Goal: Navigation & Orientation: Find specific page/section

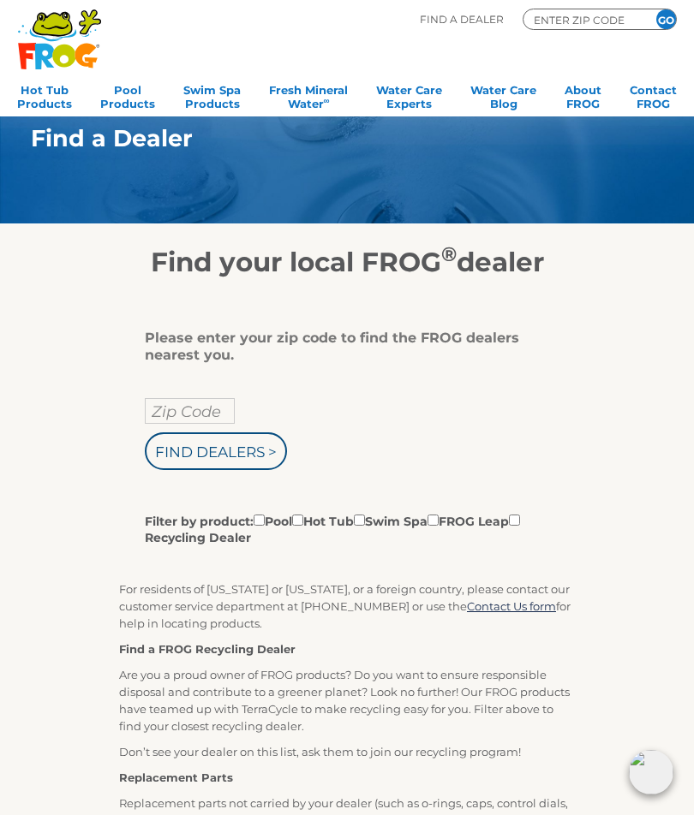
click at [208, 411] on input "Zip Code" at bounding box center [190, 411] width 90 height 26
type input "Zip Code"
click at [227, 462] on input "Find Dealers >" at bounding box center [216, 451] width 142 height 38
type input "Zip Code"
click at [474, 438] on div "Zip Code Find Dealers > Filter by product: Pool Hot Tub Swim Spa FROG Leap Recy…" at bounding box center [340, 472] width 391 height 148
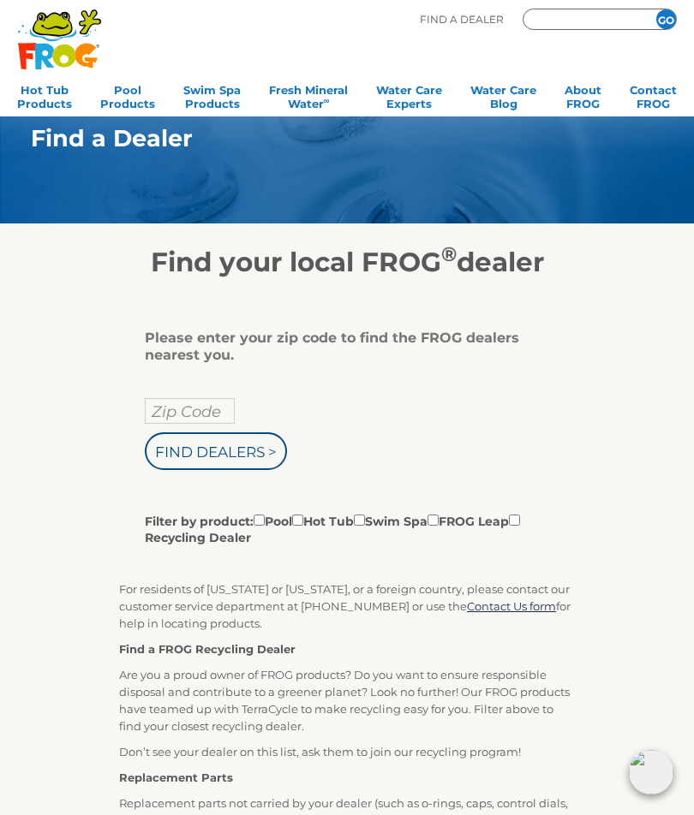
type input "ENTER ZIP CODE"
click at [200, 417] on input "Zip Code" at bounding box center [190, 411] width 90 height 26
type input "77630"
click at [243, 461] on input "Find Dealers >" at bounding box center [216, 451] width 142 height 38
